Goal: Entertainment & Leisure: Consume media (video, audio)

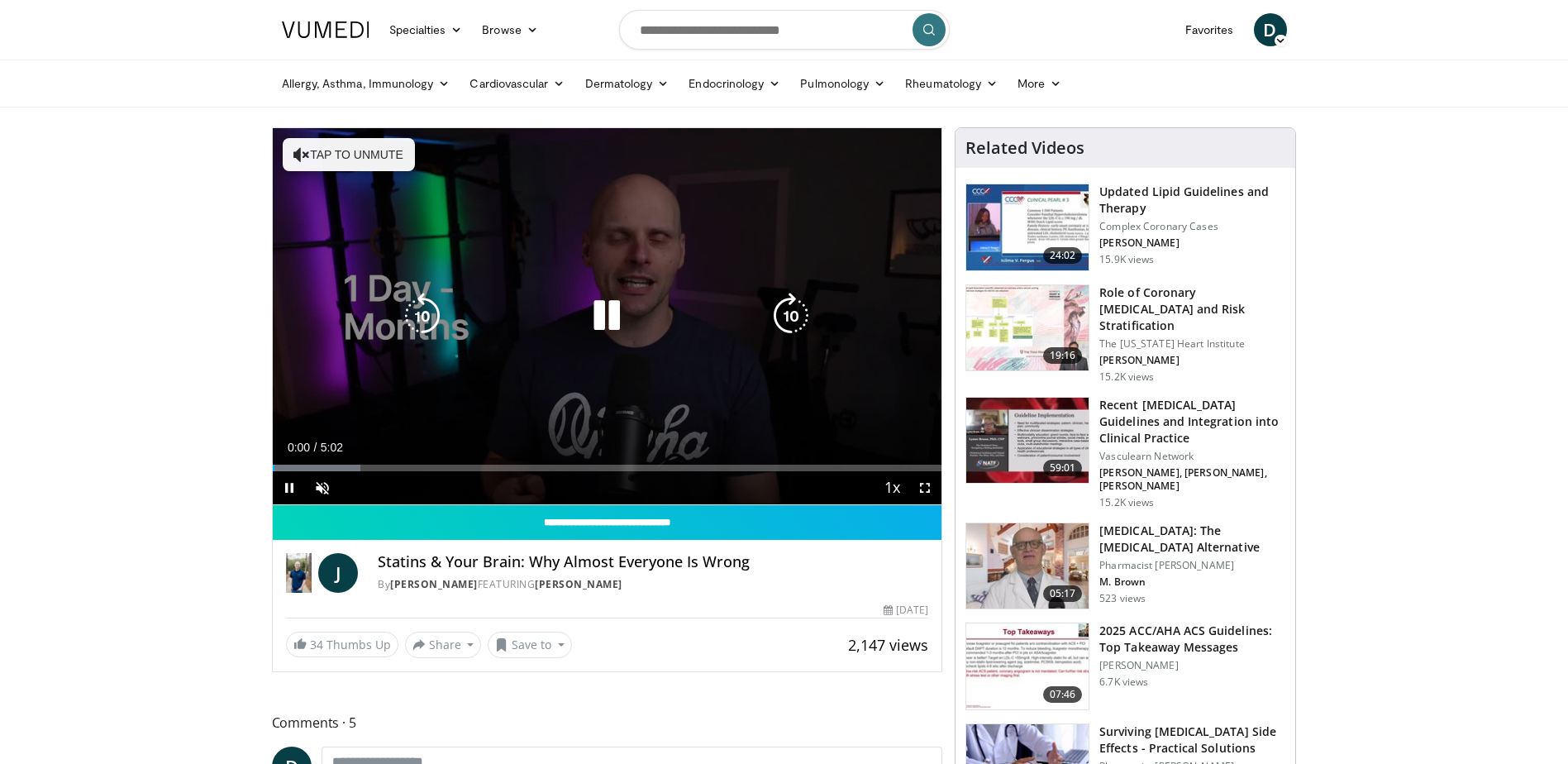
click at [615, 315] on icon "Video Player" at bounding box center [607, 316] width 46 height 46
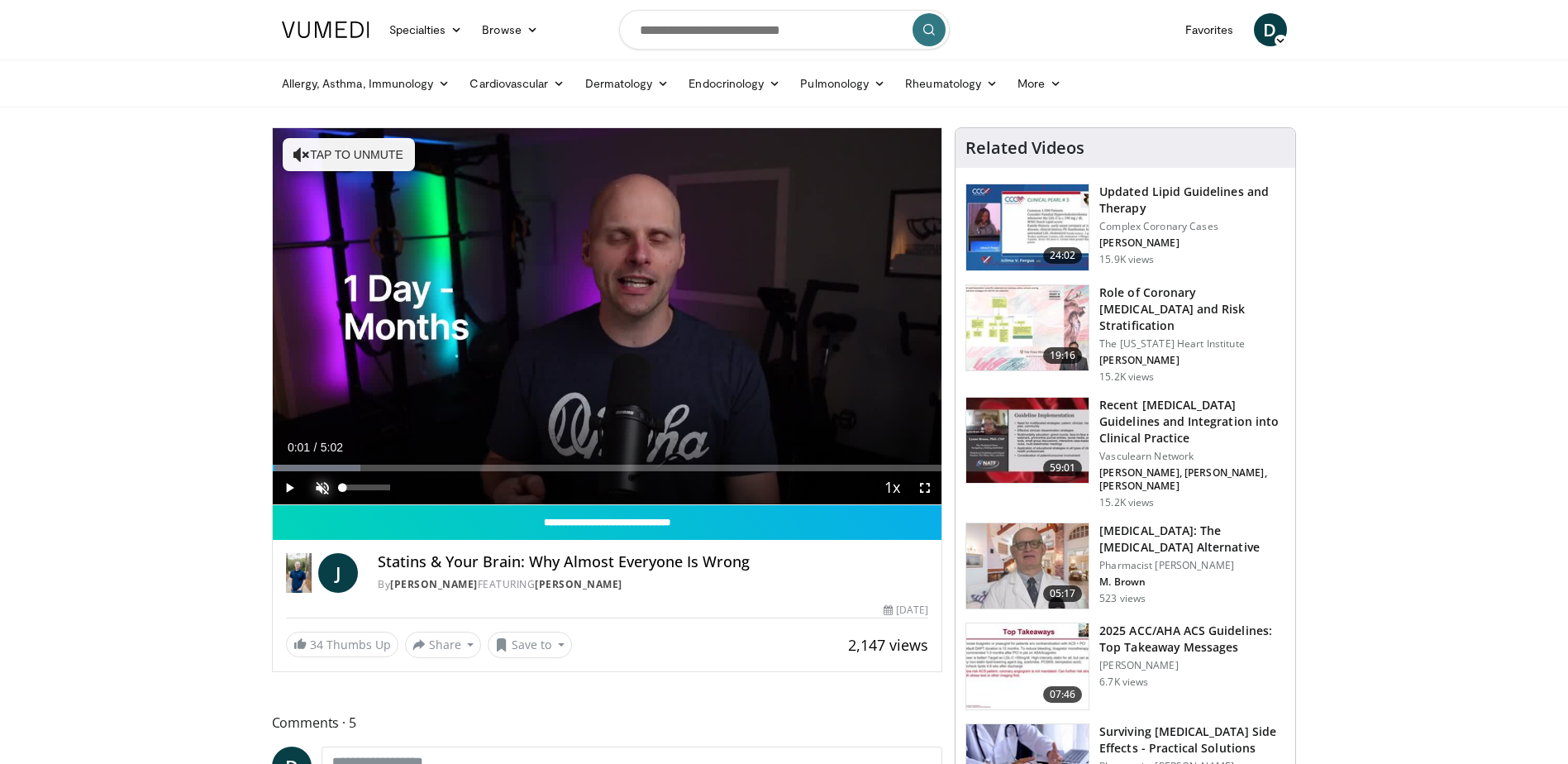
click at [314, 488] on span "Video Player" at bounding box center [322, 487] width 33 height 33
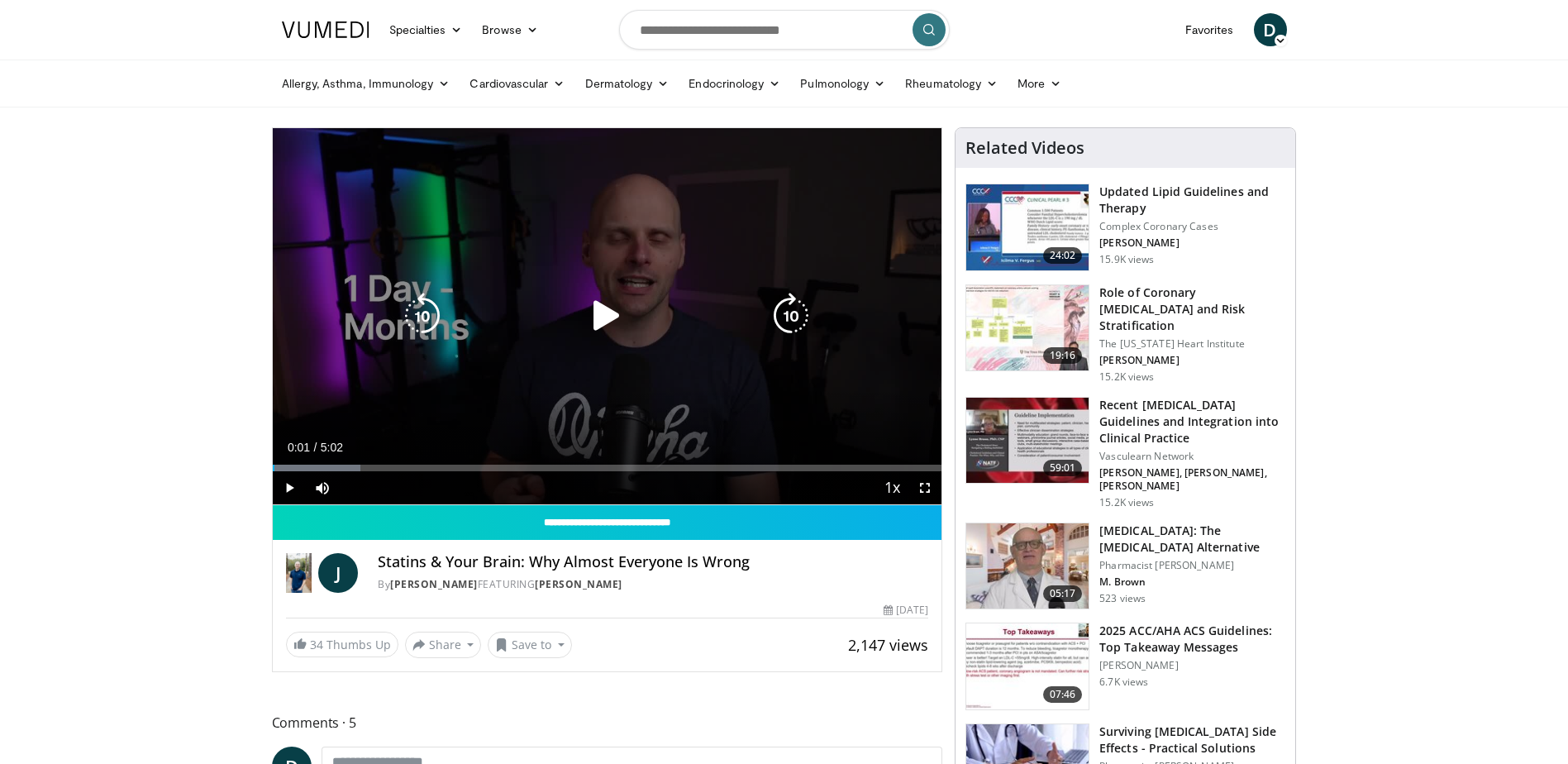
click at [605, 314] on icon "Video Player" at bounding box center [607, 316] width 46 height 46
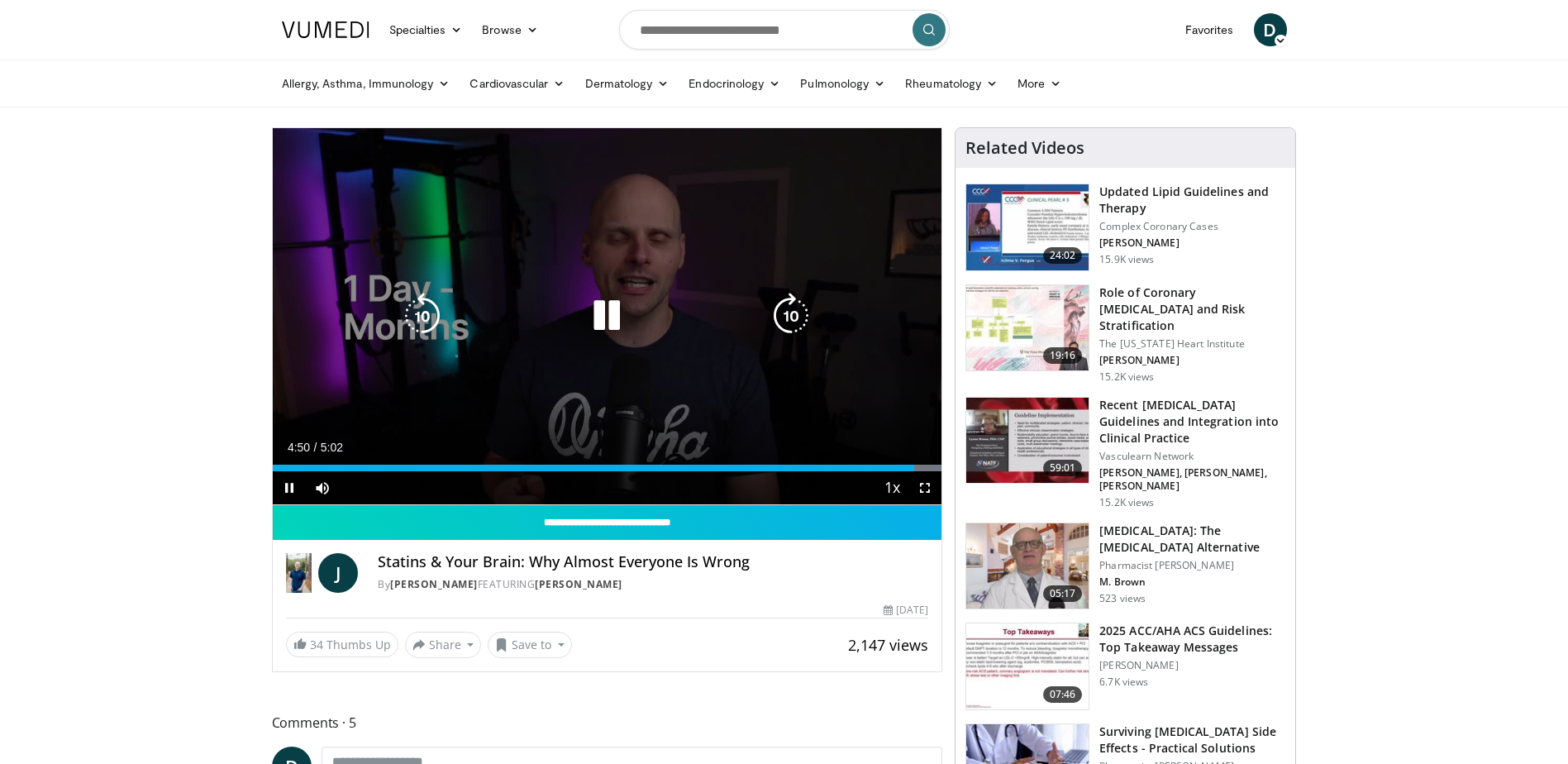
click at [611, 320] on icon "Video Player" at bounding box center [607, 316] width 46 height 46
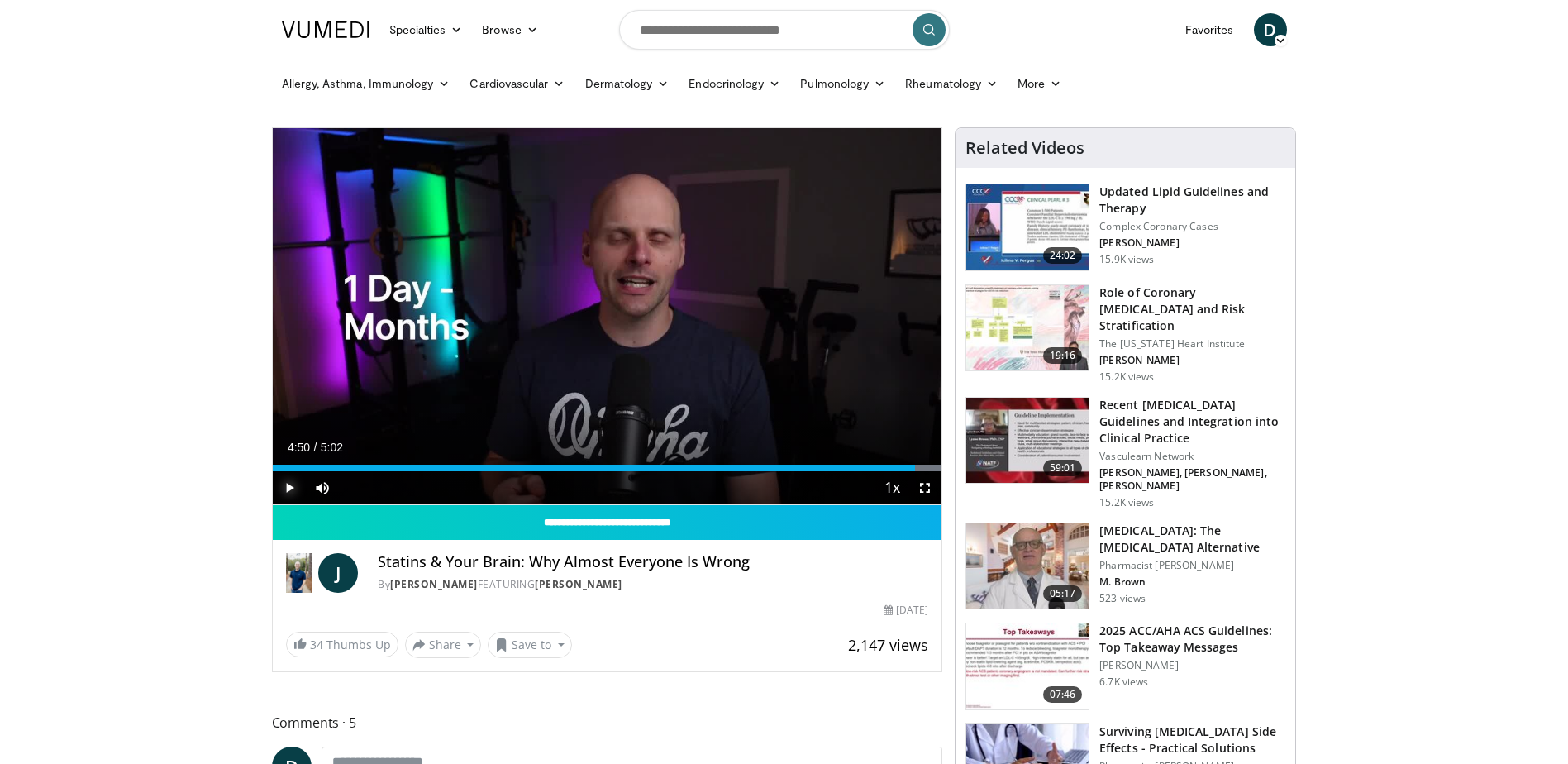
click at [295, 484] on span "Video Player" at bounding box center [289, 487] width 33 height 33
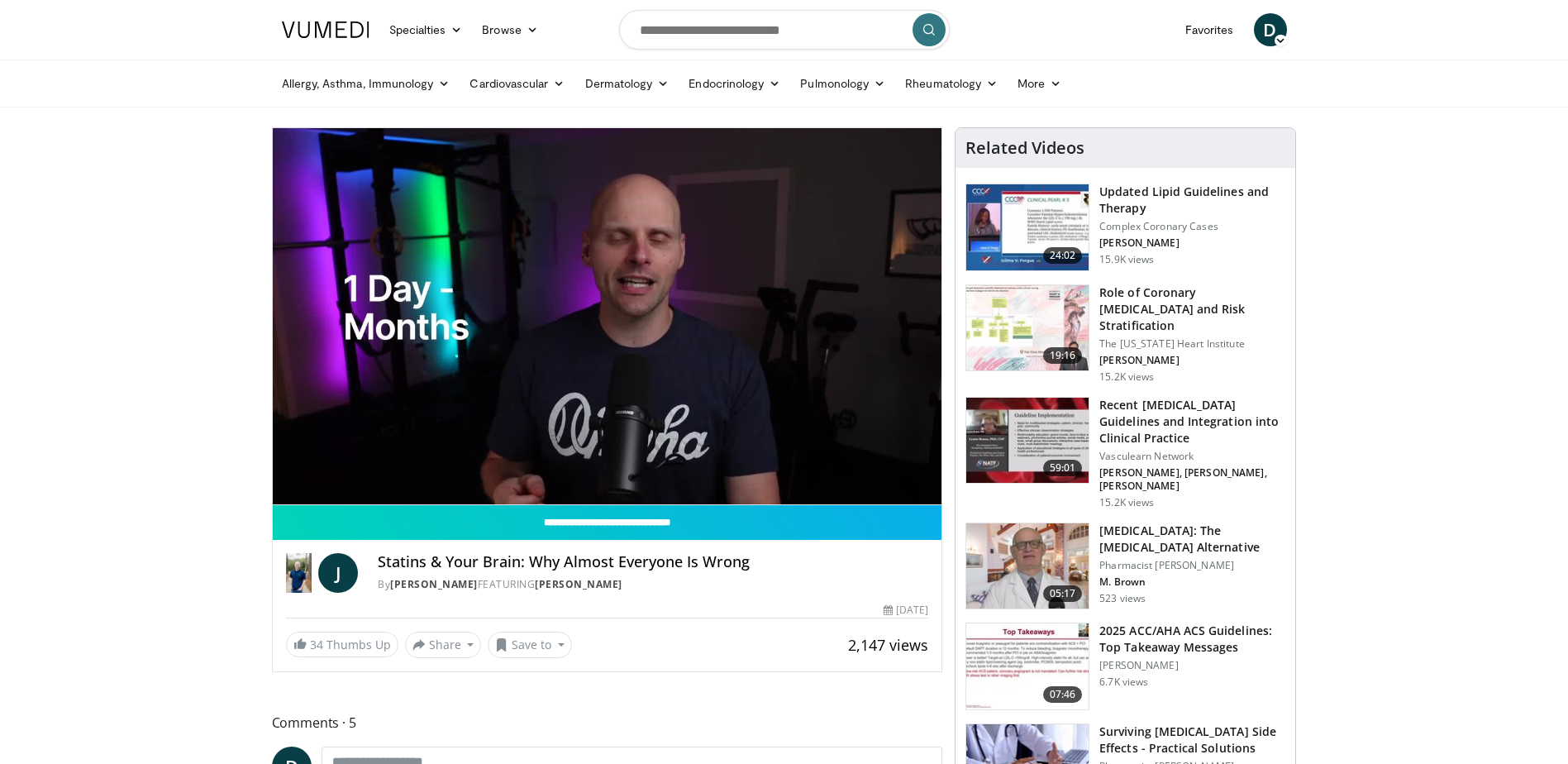
click at [295, 484] on video-js "**********" at bounding box center [608, 316] width 670 height 377
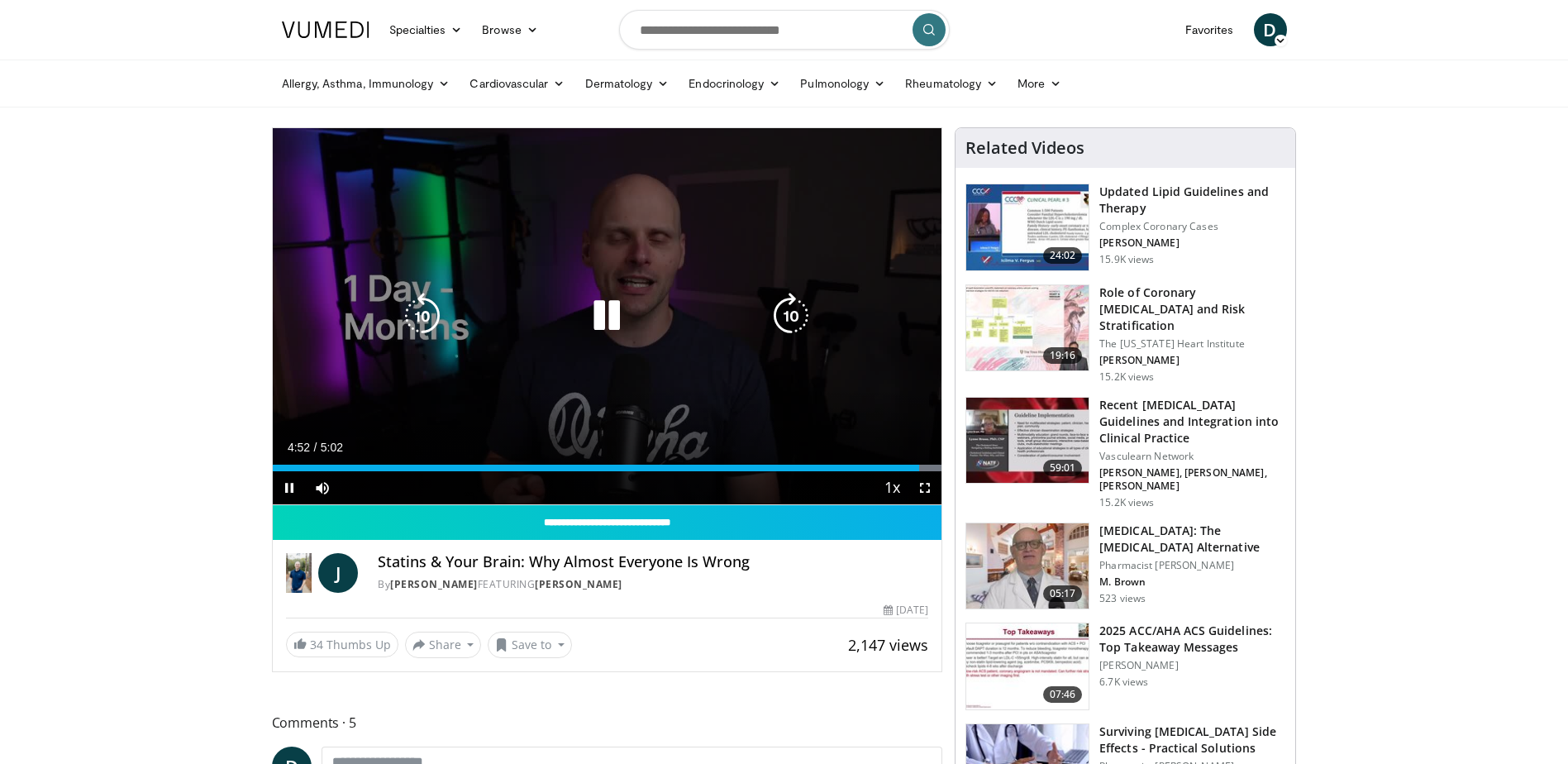
click at [603, 318] on icon "Video Player" at bounding box center [607, 316] width 46 height 46
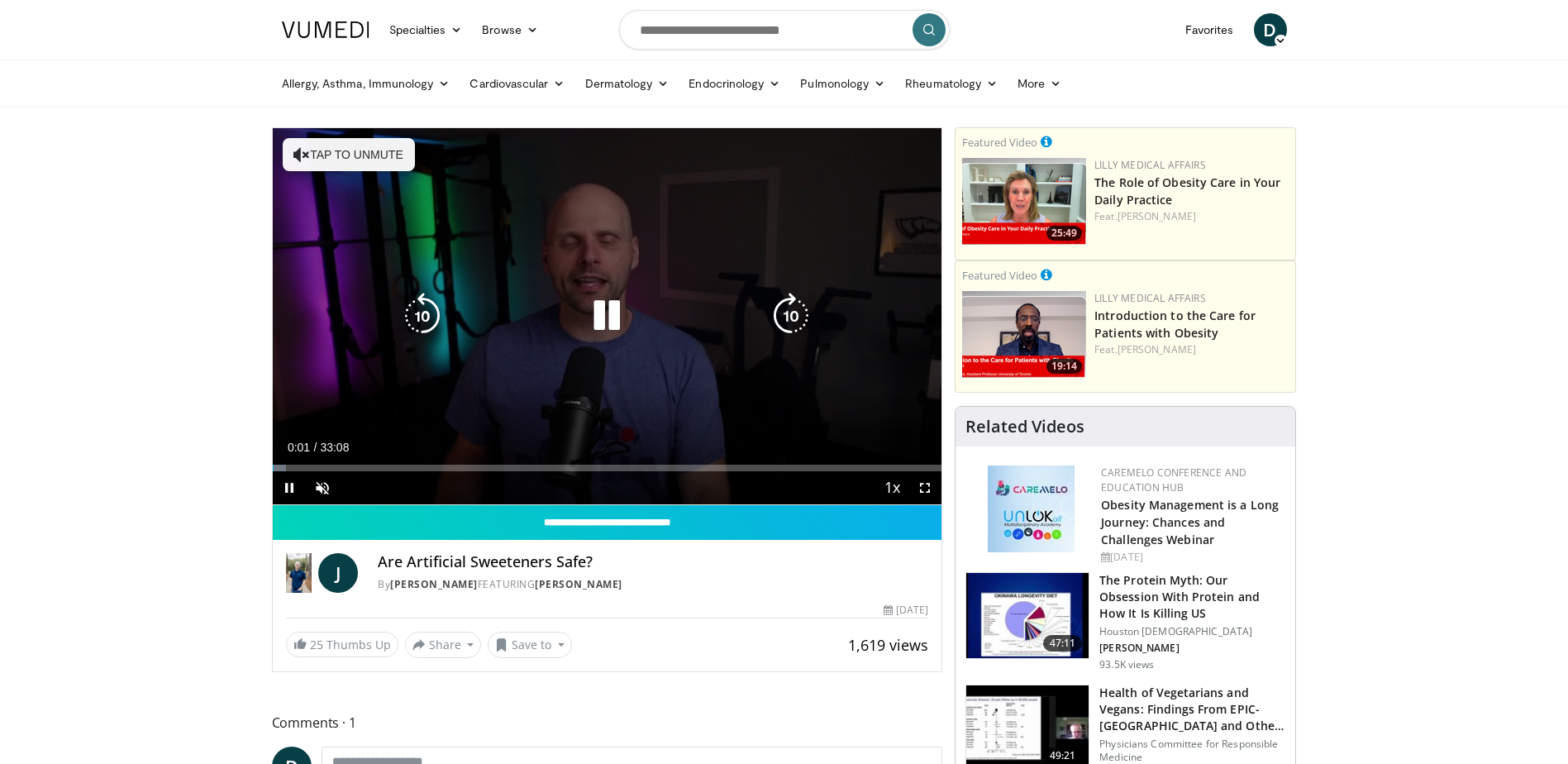
click at [359, 146] on button "Tap to unmute" at bounding box center [348, 154] width 132 height 33
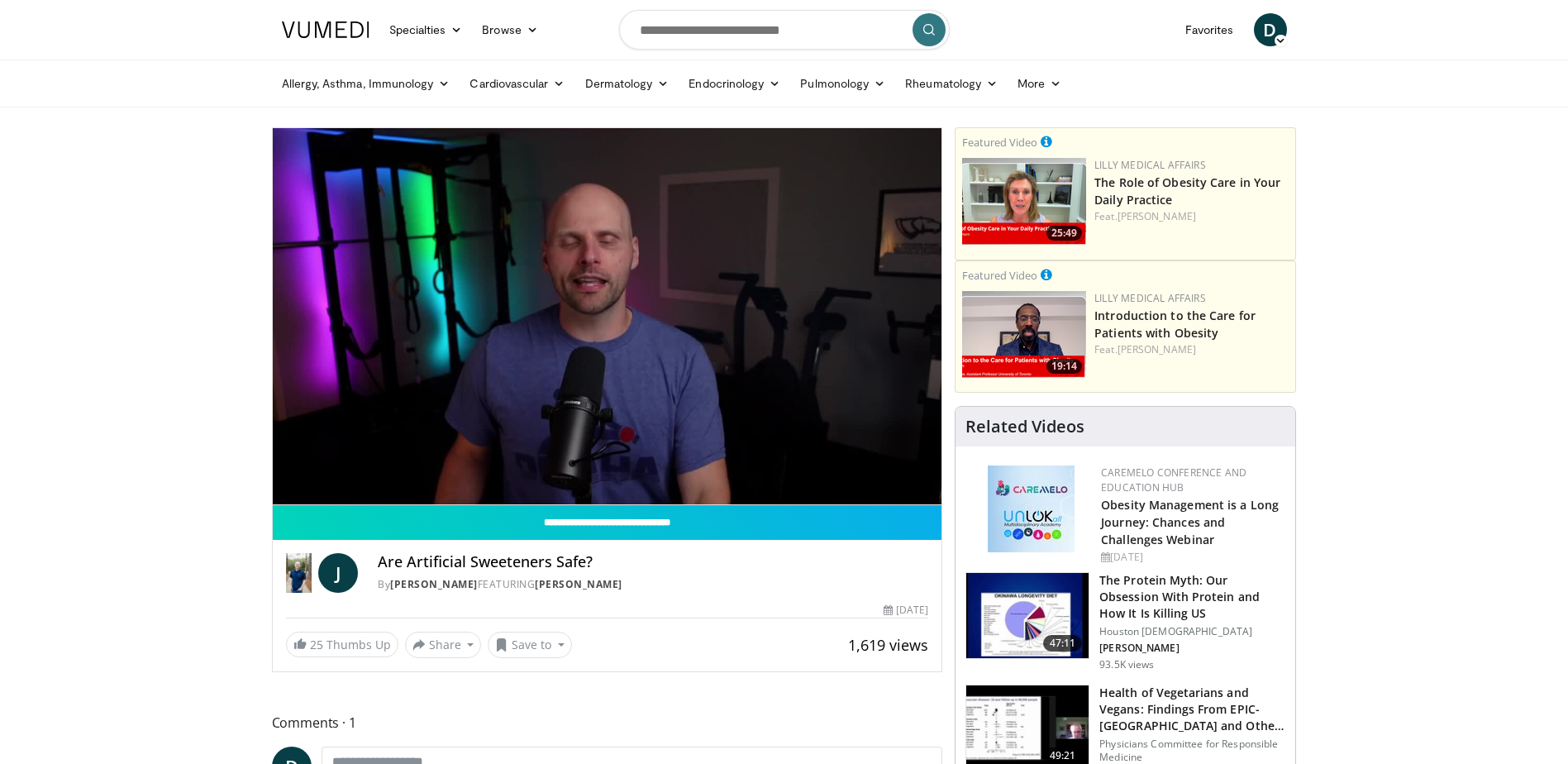
click at [608, 313] on div "10 seconds Tap to unmute" at bounding box center [608, 316] width 670 height 376
